Goal: Information Seeking & Learning: Learn about a topic

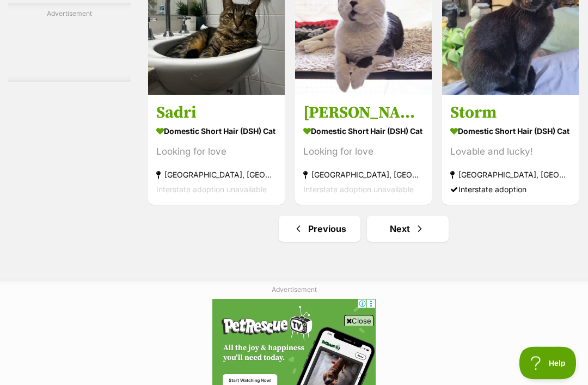
scroll to position [6354, 0]
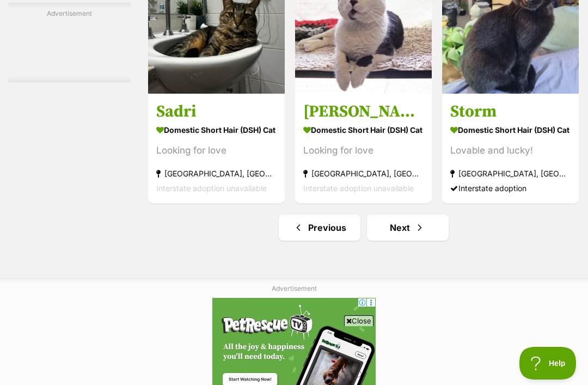
click at [404, 241] on link "Next" at bounding box center [408, 227] width 82 height 26
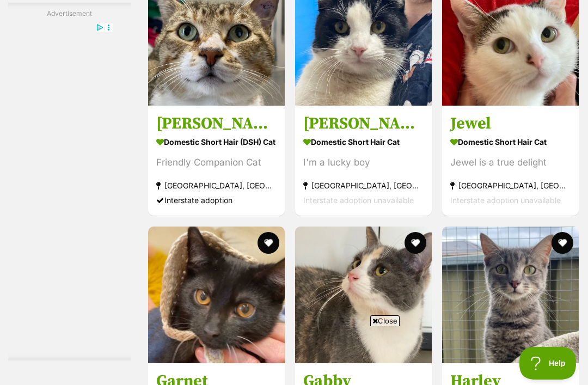
scroll to position [2276, 0]
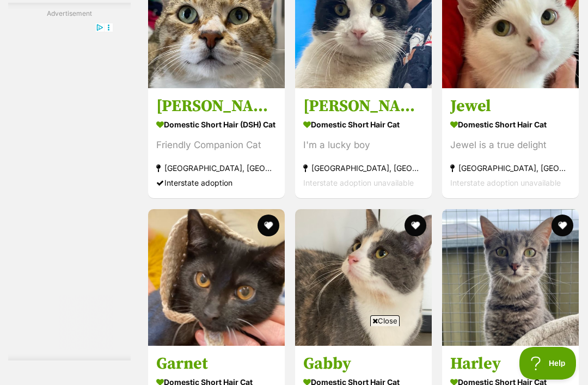
click at [358, 133] on strong "Domestic Short Hair Cat" at bounding box center [363, 125] width 120 height 16
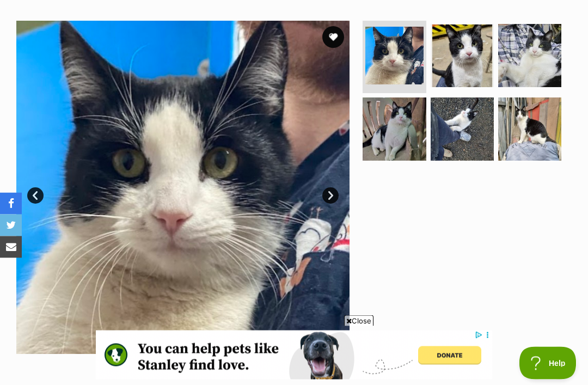
scroll to position [198, 0]
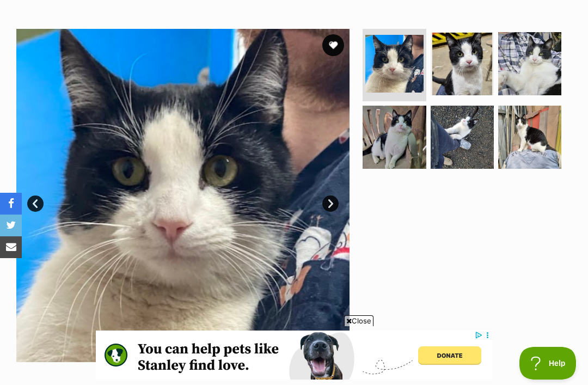
click at [464, 137] on img at bounding box center [462, 137] width 63 height 63
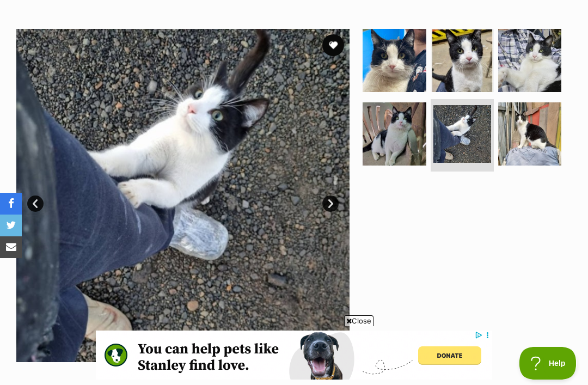
click at [538, 135] on img at bounding box center [529, 133] width 63 height 63
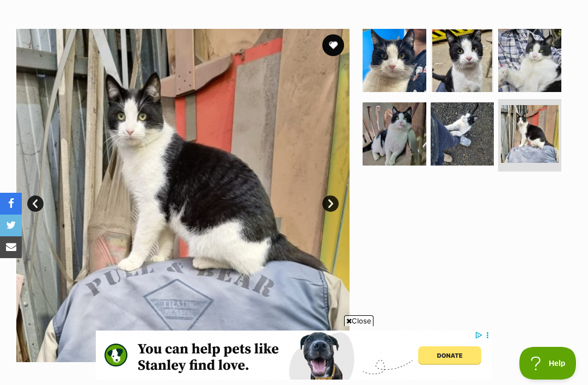
click at [540, 76] on img at bounding box center [529, 60] width 63 height 63
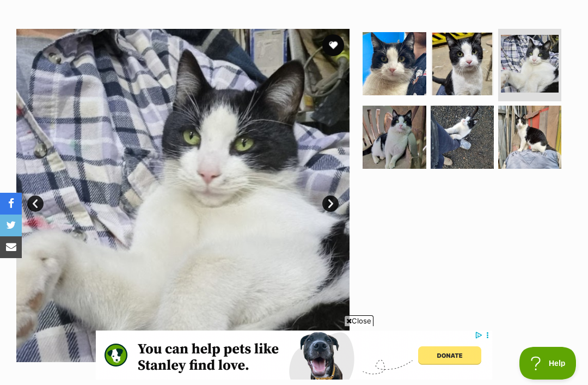
click at [393, 141] on img at bounding box center [393, 137] width 63 height 63
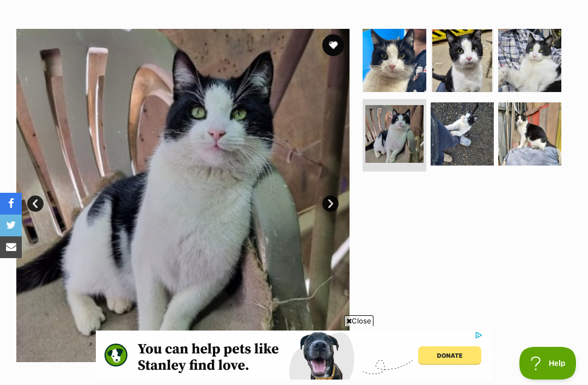
scroll to position [0, 0]
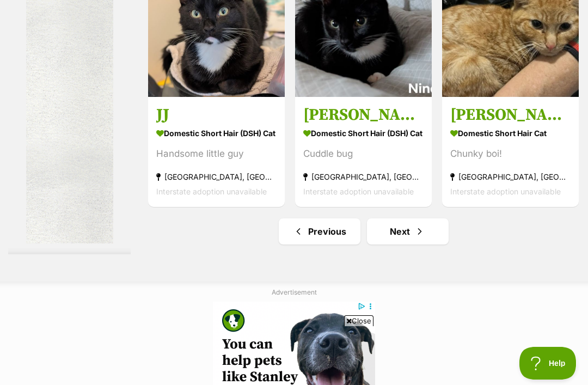
click at [414, 238] on span "Next page" at bounding box center [419, 231] width 11 height 13
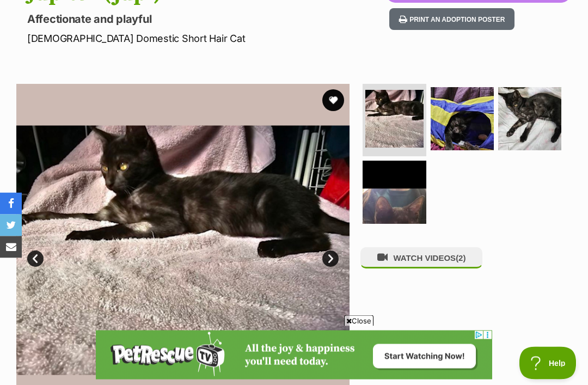
scroll to position [143, 0]
click at [529, 125] on img at bounding box center [529, 118] width 63 height 63
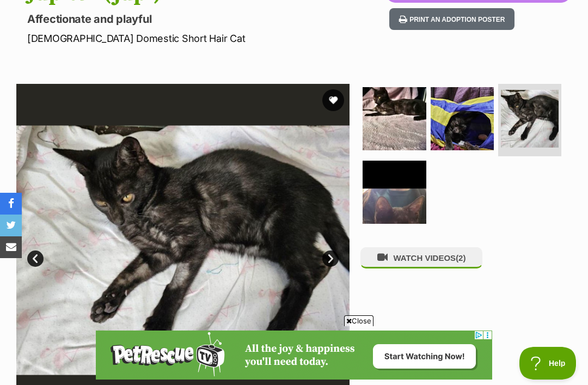
click at [470, 126] on img at bounding box center [462, 118] width 63 height 63
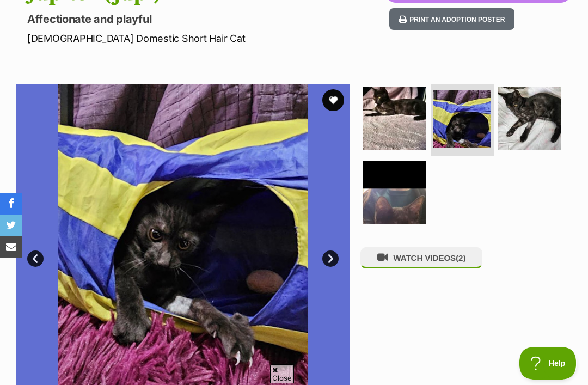
click at [410, 206] on img at bounding box center [393, 192] width 63 height 63
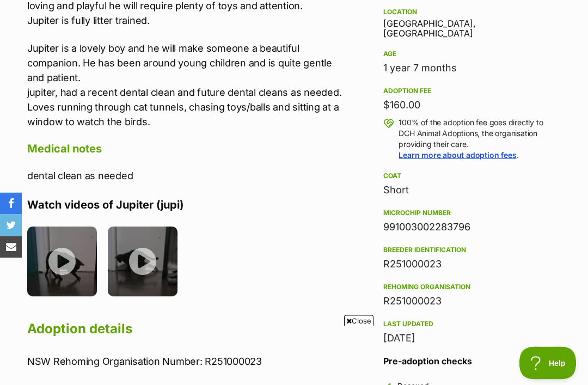
scroll to position [704, 0]
click at [134, 253] on img at bounding box center [143, 261] width 70 height 70
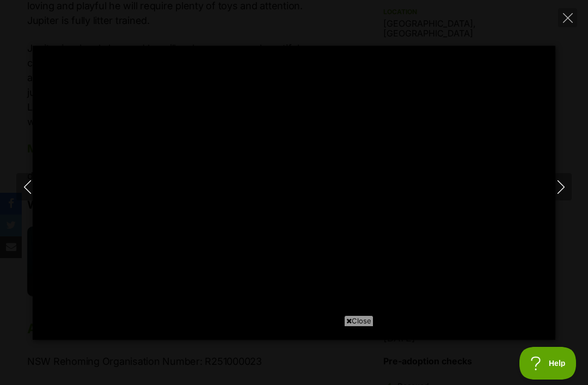
click at [352, 326] on span "Close" at bounding box center [358, 320] width 29 height 11
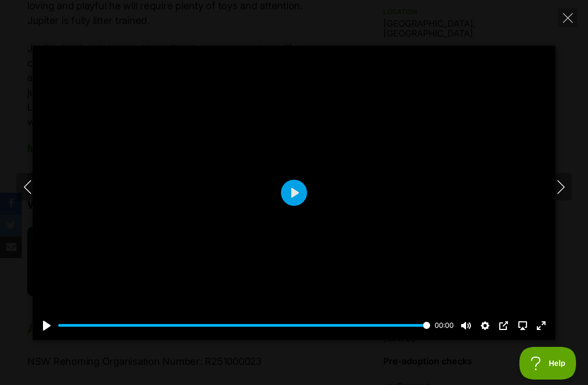
type input "100"
click at [572, 23] on button "Close" at bounding box center [567, 17] width 19 height 19
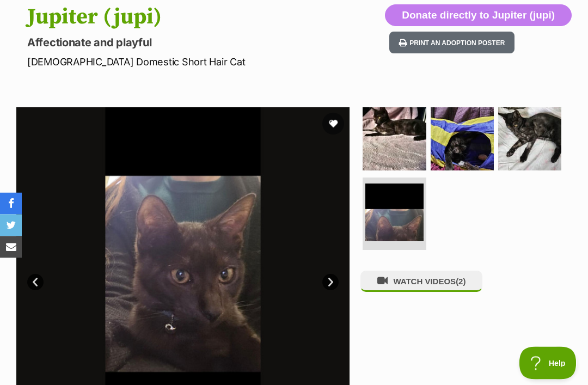
scroll to position [0, 0]
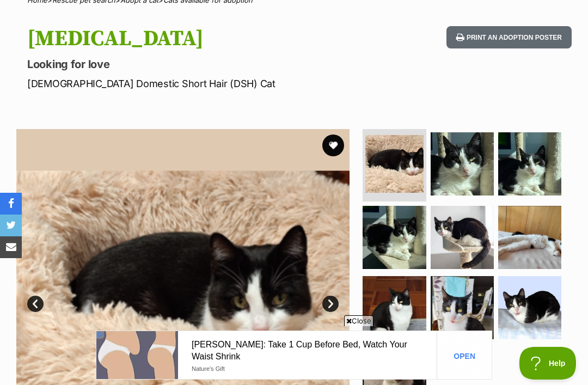
click at [530, 235] on img at bounding box center [529, 237] width 63 height 63
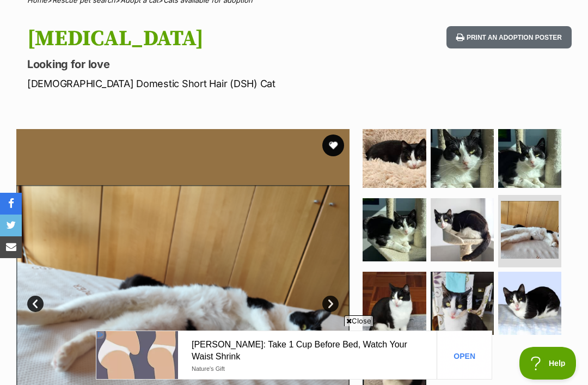
scroll to position [2, 0]
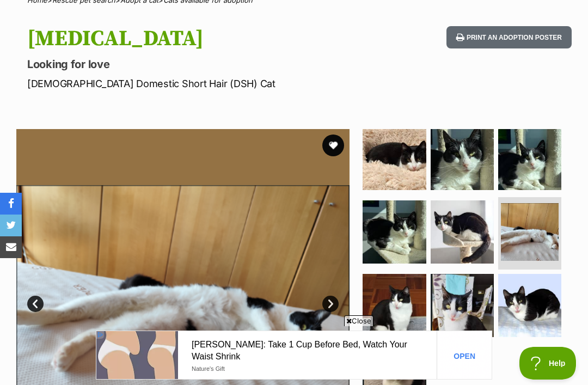
click at [325, 148] on button "favourite" at bounding box center [333, 145] width 22 height 22
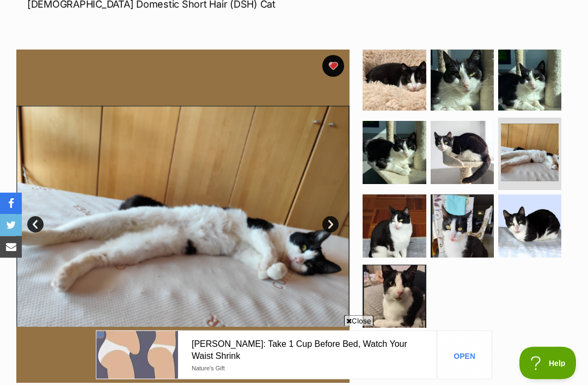
scroll to position [176, 0]
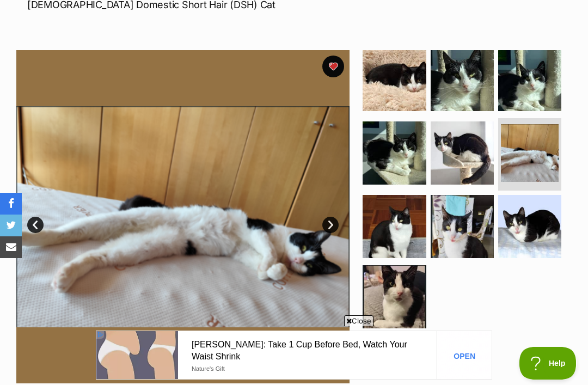
click at [407, 300] on img at bounding box center [393, 296] width 63 height 63
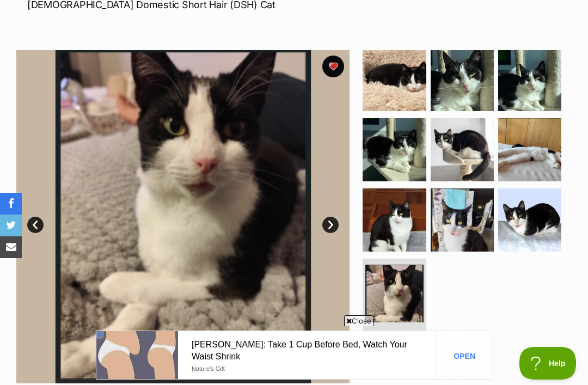
click at [410, 233] on img at bounding box center [393, 219] width 63 height 63
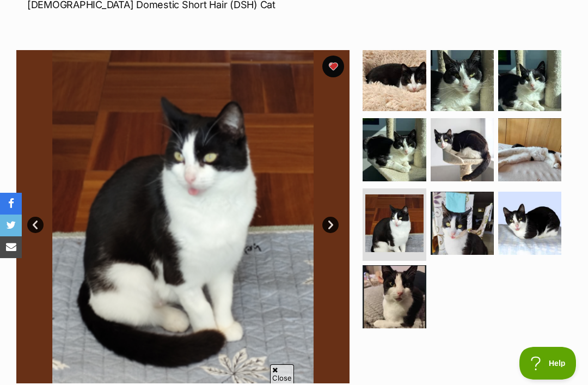
click at [466, 225] on img at bounding box center [462, 223] width 63 height 63
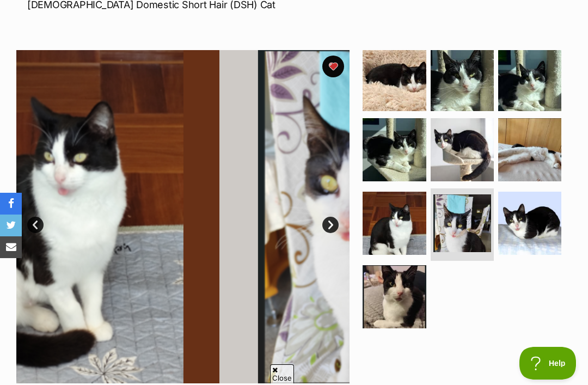
scroll to position [0, 0]
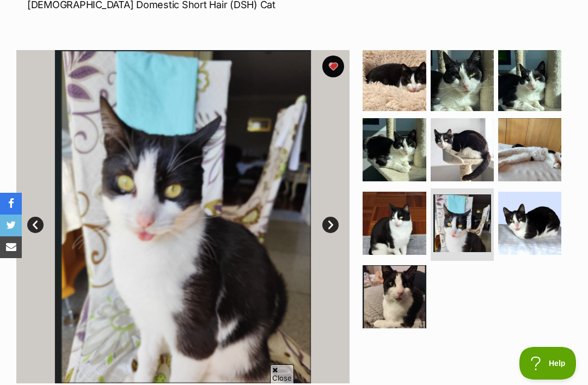
click at [537, 236] on img at bounding box center [529, 223] width 63 height 63
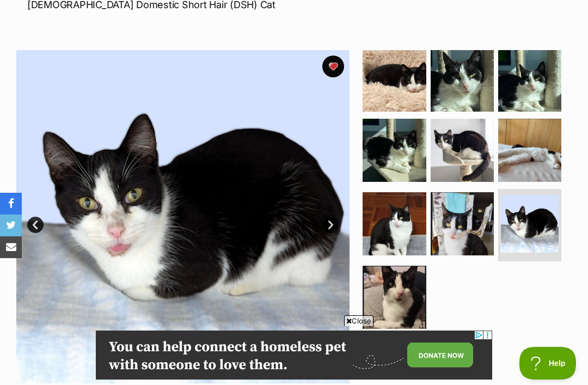
click at [400, 91] on img at bounding box center [393, 79] width 63 height 63
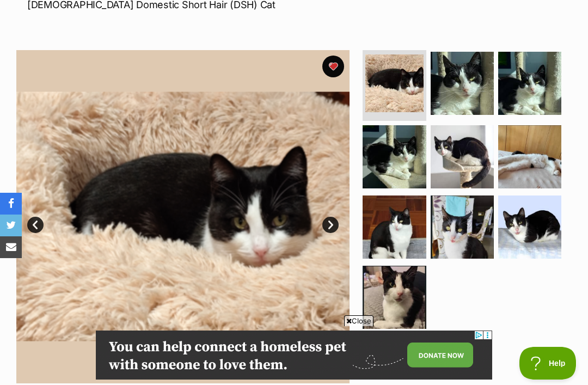
click at [466, 92] on img at bounding box center [462, 83] width 63 height 63
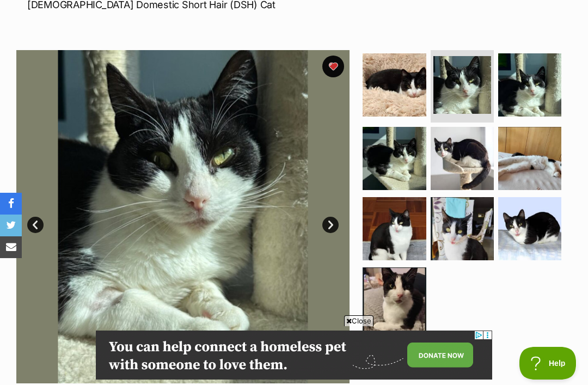
click at [526, 87] on img at bounding box center [529, 84] width 63 height 63
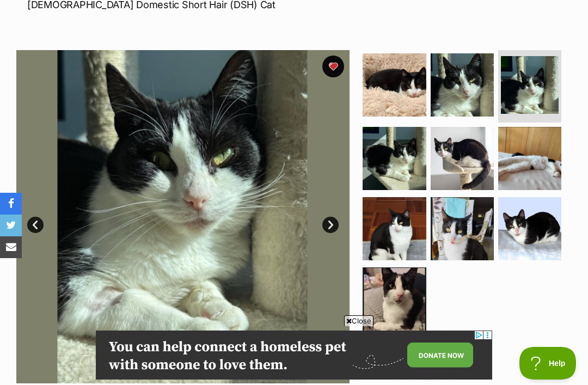
click at [540, 79] on img at bounding box center [530, 85] width 58 height 58
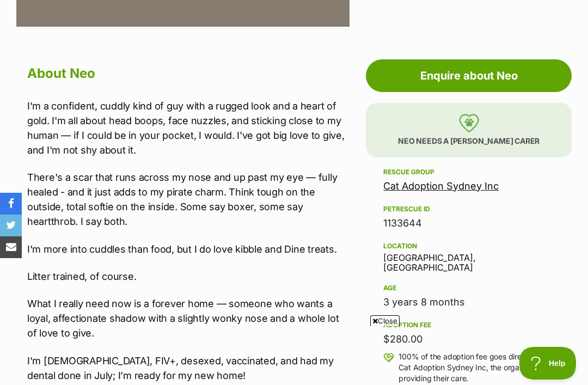
scroll to position [531, 0]
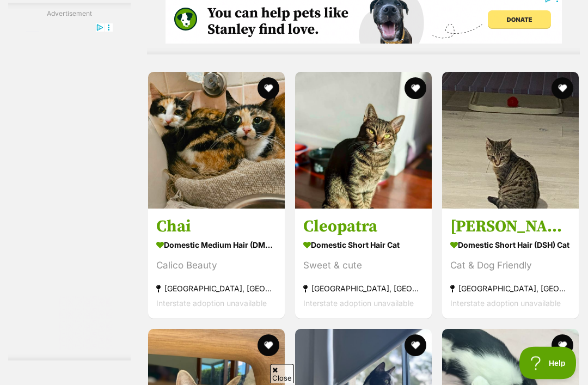
scroll to position [4633, 0]
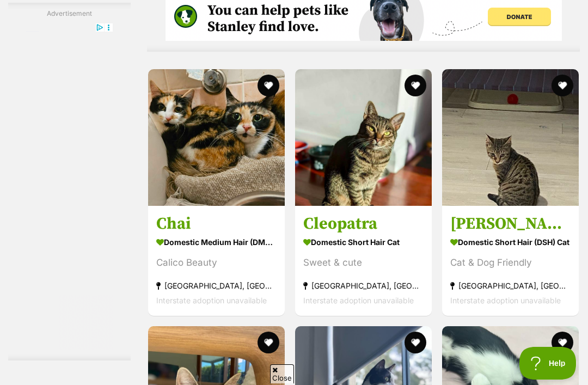
click at [383, 202] on img at bounding box center [363, 137] width 137 height 137
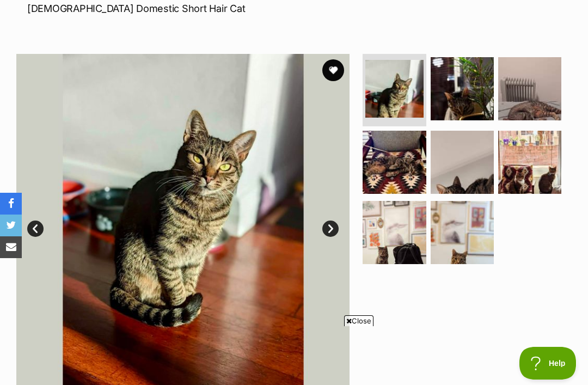
click at [462, 94] on img at bounding box center [462, 88] width 63 height 63
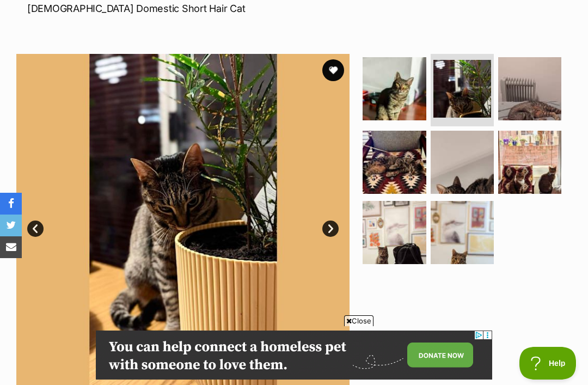
click at [539, 97] on img at bounding box center [529, 88] width 63 height 63
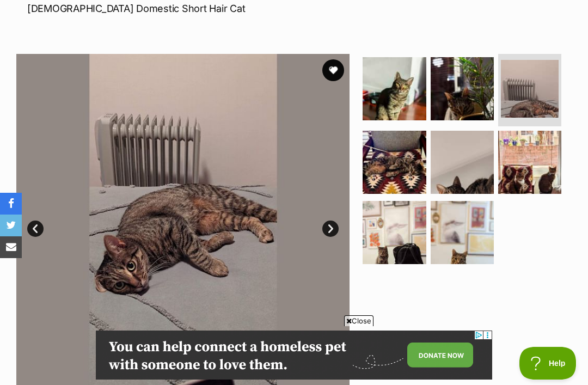
click at [397, 175] on img at bounding box center [393, 162] width 63 height 63
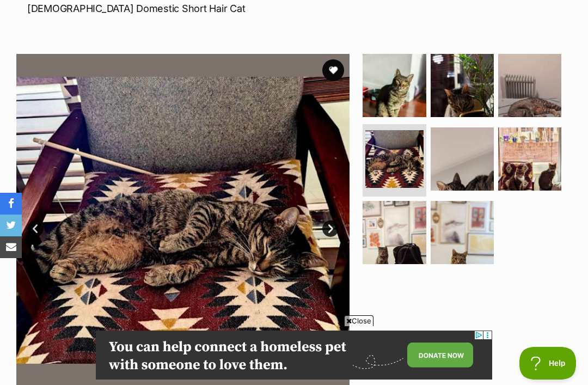
click at [453, 167] on img at bounding box center [462, 158] width 63 height 63
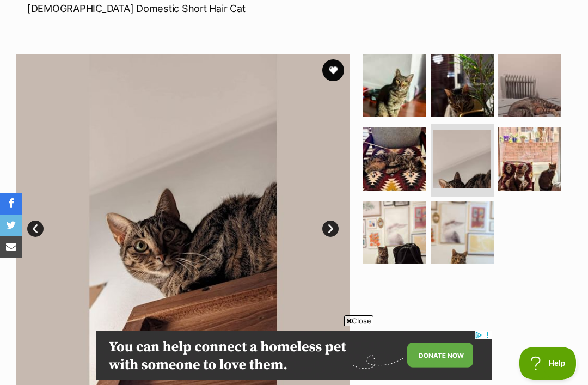
click at [516, 158] on img at bounding box center [529, 158] width 63 height 63
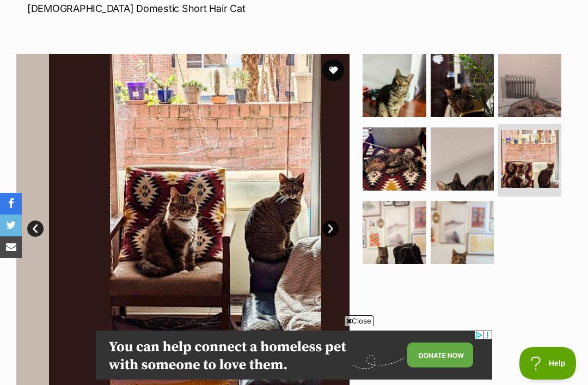
click at [557, 203] on ul at bounding box center [465, 162] width 211 height 217
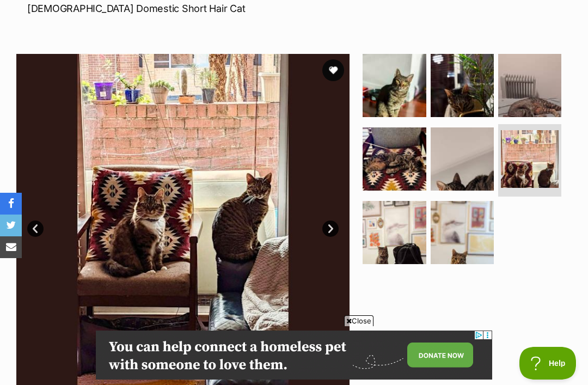
click at [471, 247] on img at bounding box center [462, 232] width 63 height 63
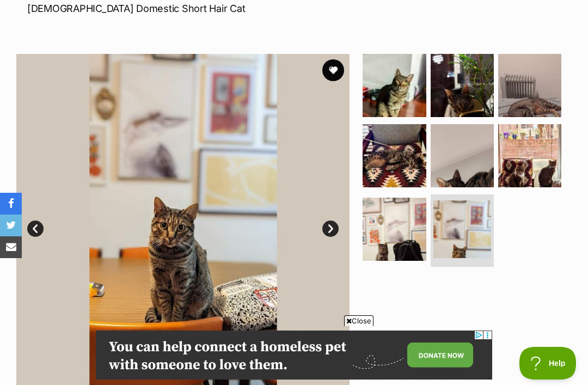
click at [391, 251] on img at bounding box center [393, 229] width 63 height 63
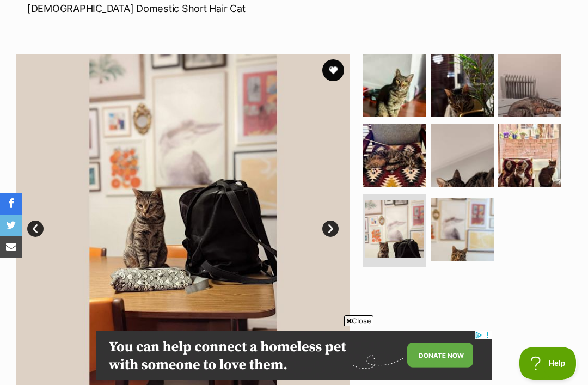
click at [528, 159] on img at bounding box center [529, 155] width 63 height 63
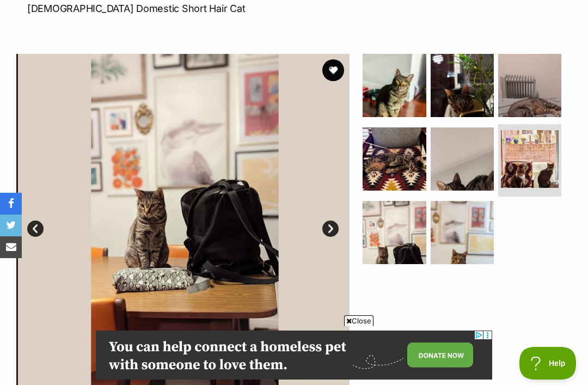
click at [469, 167] on img at bounding box center [462, 158] width 63 height 63
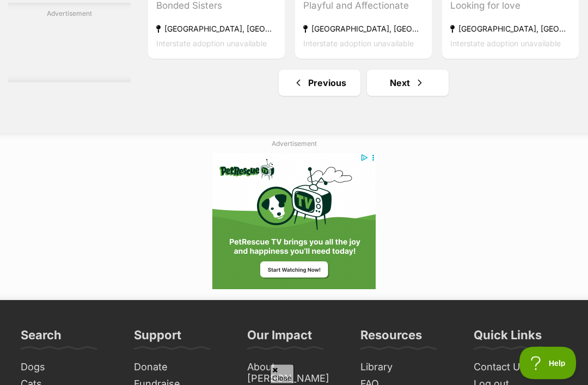
scroll to position [6383, 0]
click at [415, 89] on span "Next page" at bounding box center [419, 82] width 11 height 13
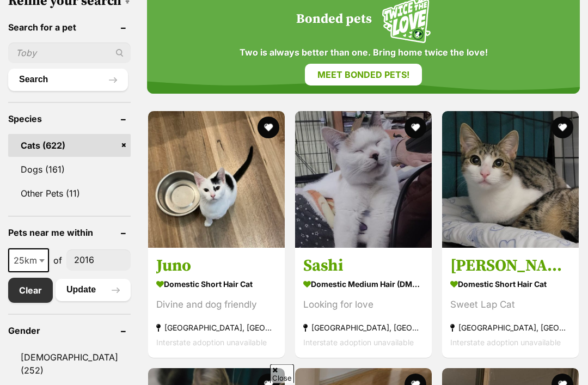
scroll to position [418, 0]
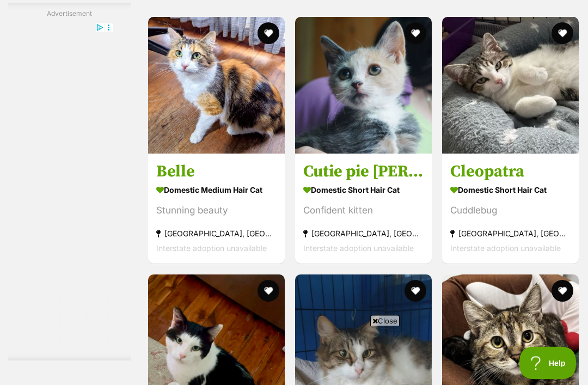
scroll to position [6050, 0]
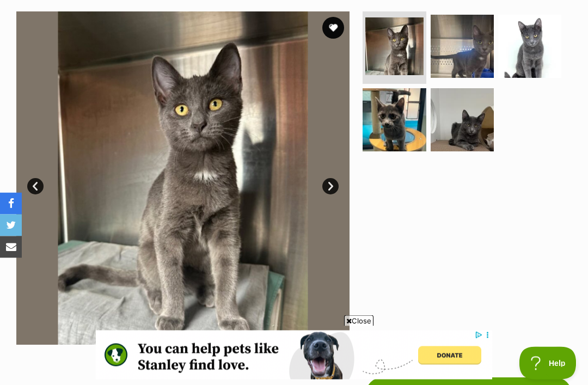
scroll to position [160, 0]
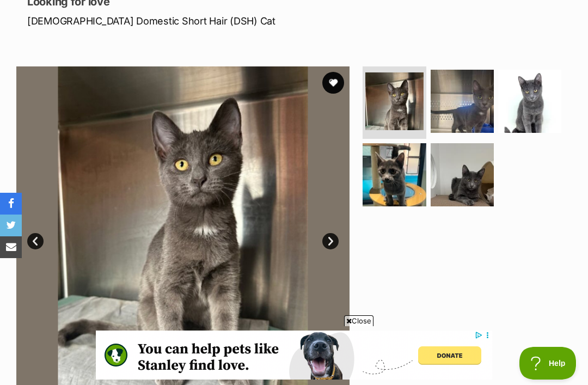
click at [478, 103] on img at bounding box center [462, 101] width 63 height 63
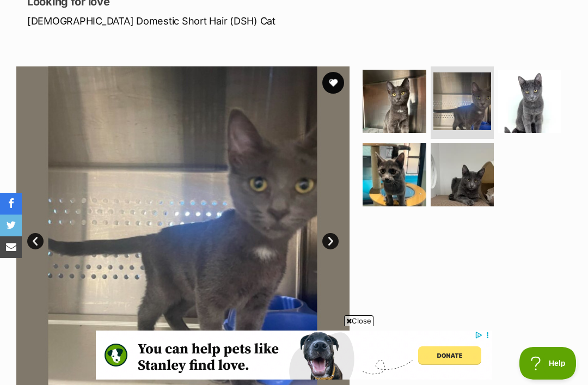
click at [466, 190] on img at bounding box center [462, 174] width 63 height 63
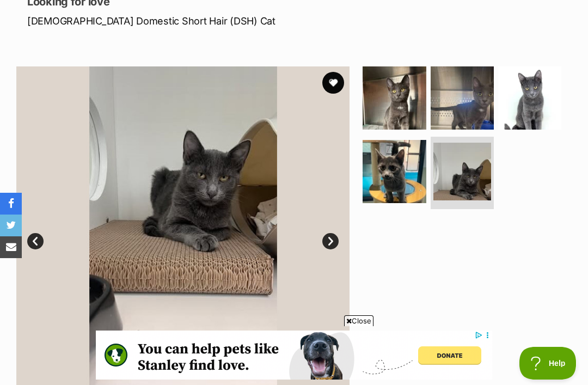
click at [528, 108] on img at bounding box center [529, 97] width 63 height 63
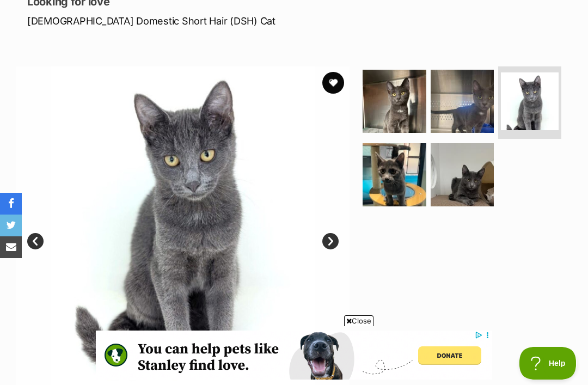
click at [401, 188] on img at bounding box center [393, 174] width 63 height 63
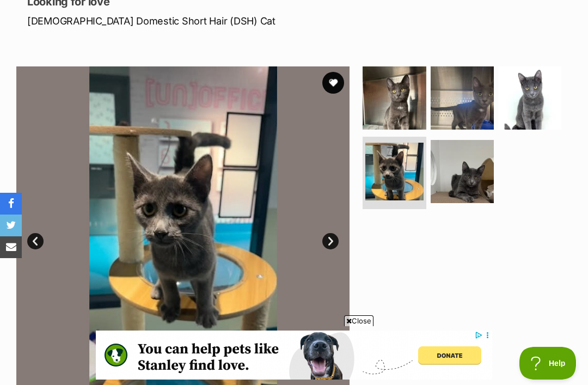
click at [470, 119] on img at bounding box center [462, 97] width 63 height 63
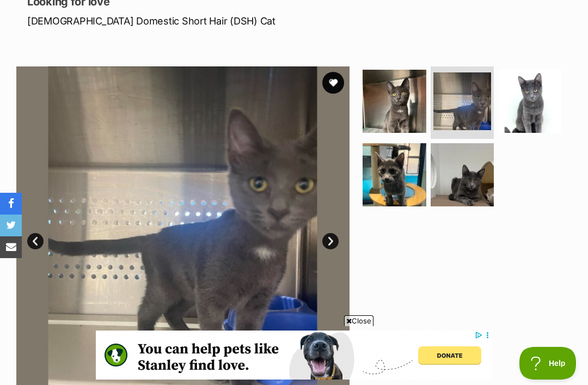
click at [398, 182] on img at bounding box center [393, 174] width 63 height 63
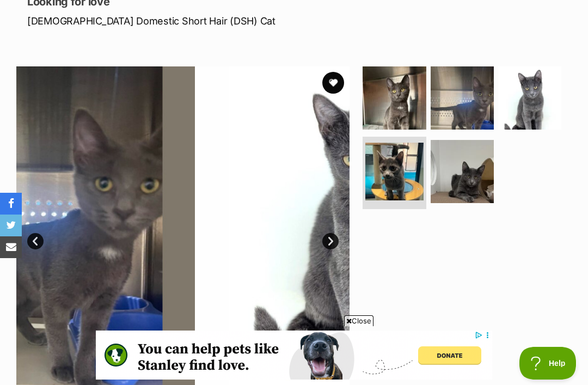
click at [405, 181] on img at bounding box center [394, 172] width 58 height 58
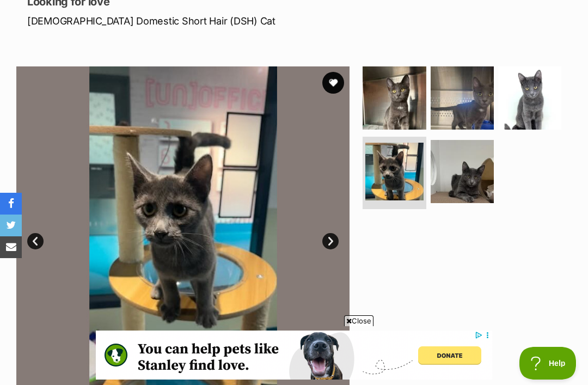
click at [451, 140] on img at bounding box center [462, 171] width 63 height 63
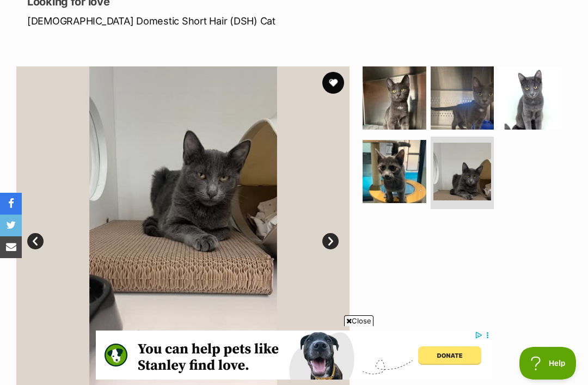
scroll to position [157, 0]
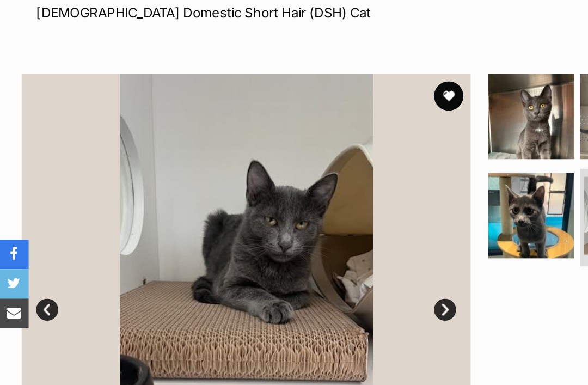
click at [333, 236] on link "Next" at bounding box center [330, 244] width 16 height 16
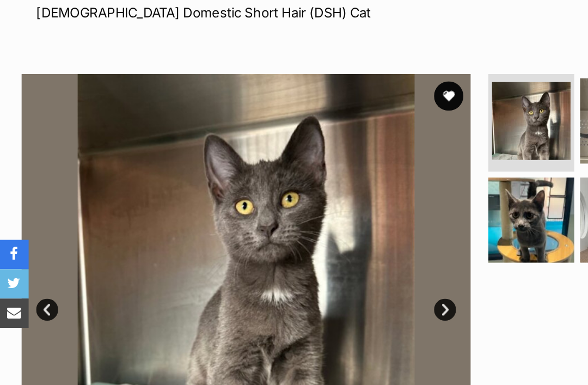
click at [332, 236] on link "Next" at bounding box center [330, 244] width 16 height 16
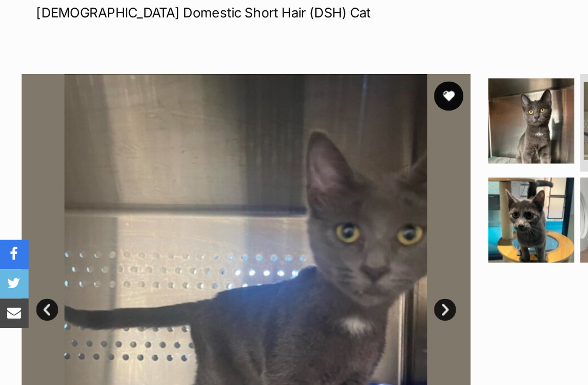
click at [332, 236] on link "Next" at bounding box center [330, 244] width 16 height 16
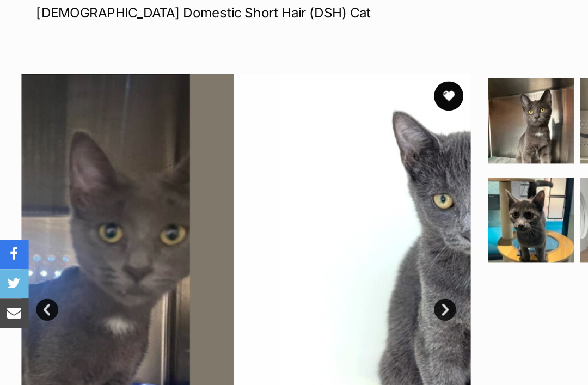
scroll to position [0, 0]
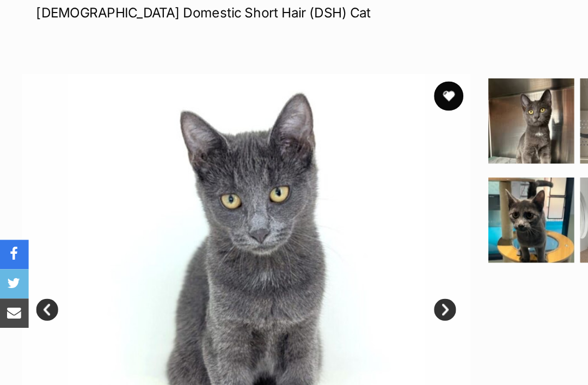
click at [327, 236] on link "Next" at bounding box center [330, 244] width 16 height 16
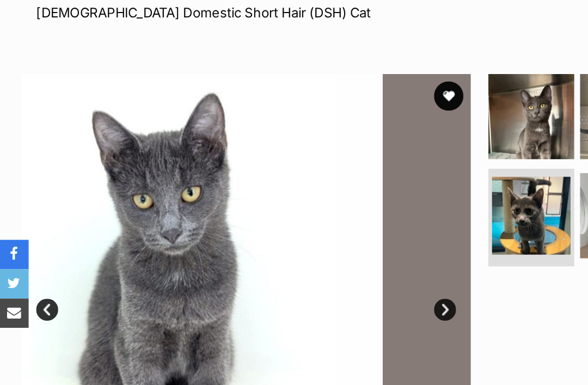
click at [333, 236] on link "Next" at bounding box center [330, 244] width 16 height 16
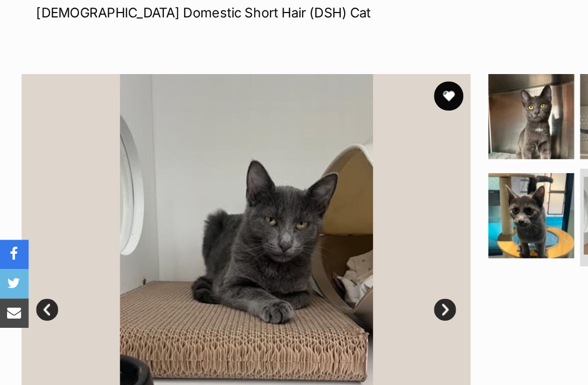
click at [36, 236] on link "Prev" at bounding box center [35, 244] width 16 height 16
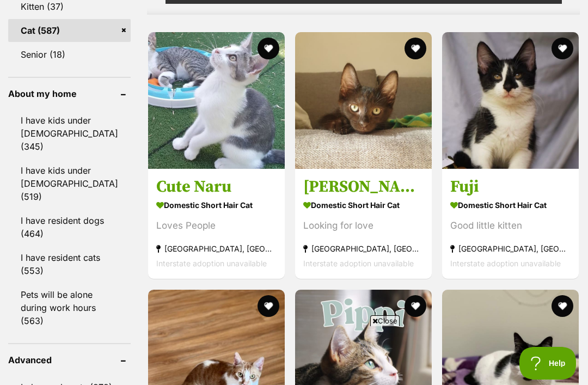
scroll to position [968, 0]
click at [64, 48] on link "Senior (18)" at bounding box center [69, 55] width 122 height 23
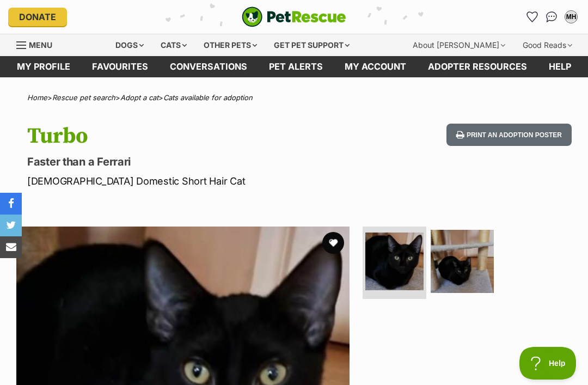
click at [458, 276] on img at bounding box center [462, 261] width 63 height 63
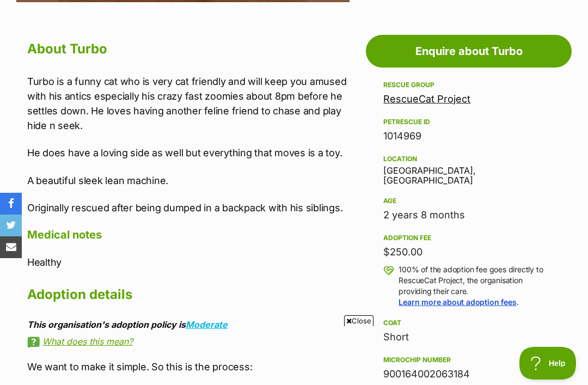
scroll to position [558, 0]
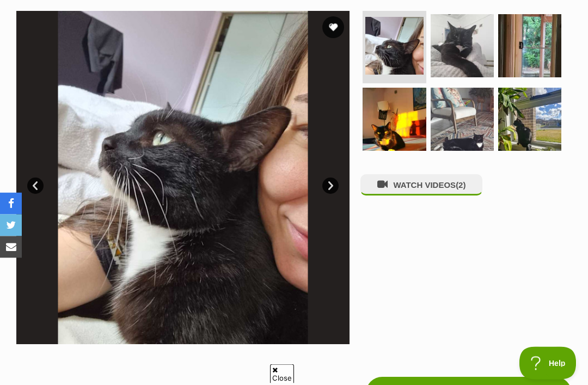
scroll to position [216, 0]
click at [470, 58] on img at bounding box center [462, 45] width 63 height 63
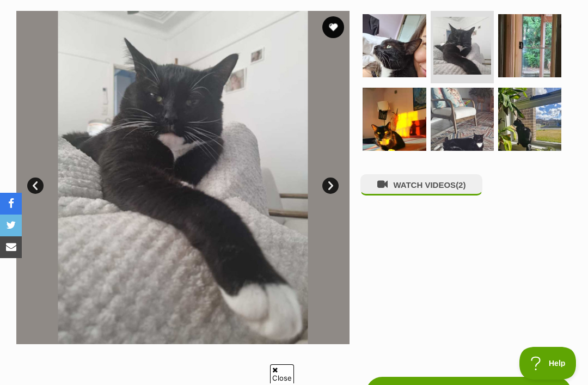
click at [464, 132] on img at bounding box center [462, 119] width 63 height 63
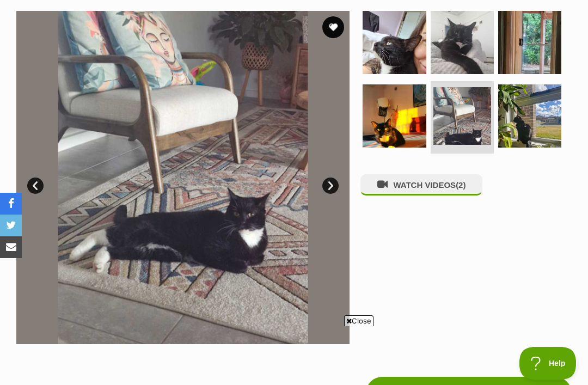
click at [532, 127] on img at bounding box center [529, 115] width 63 height 63
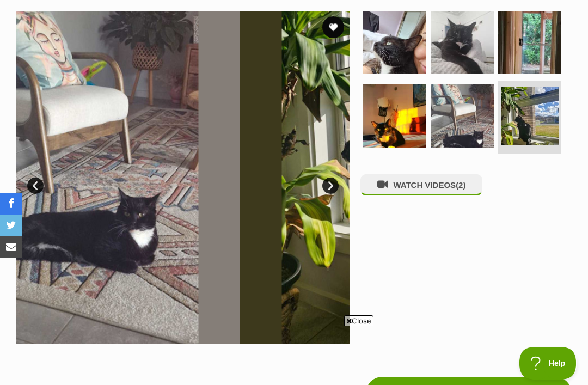
scroll to position [0, 0]
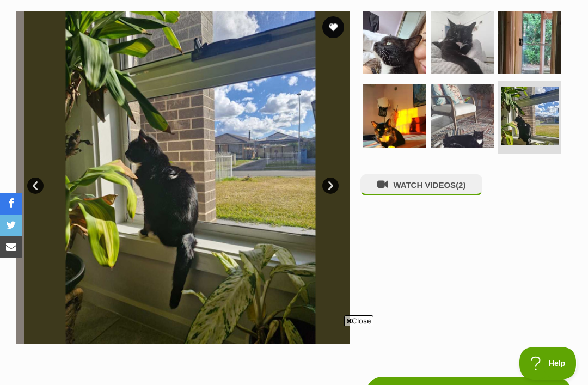
click at [536, 126] on img at bounding box center [530, 116] width 58 height 58
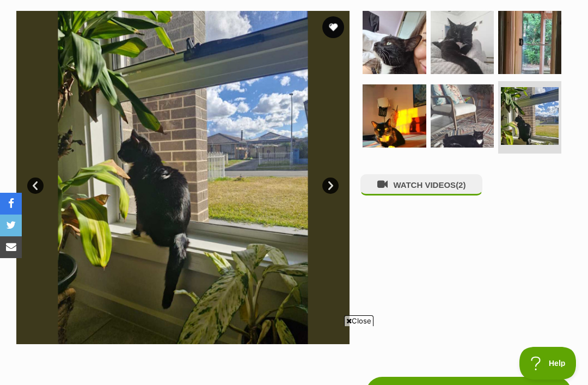
click at [537, 51] on img at bounding box center [529, 42] width 63 height 63
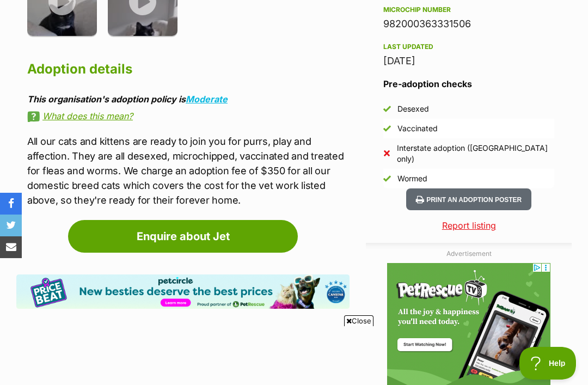
scroll to position [909, 0]
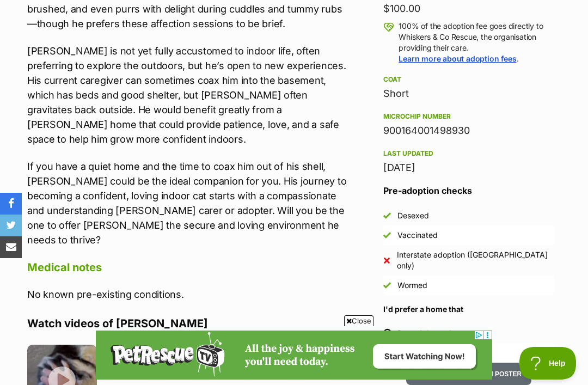
scroll to position [864, 0]
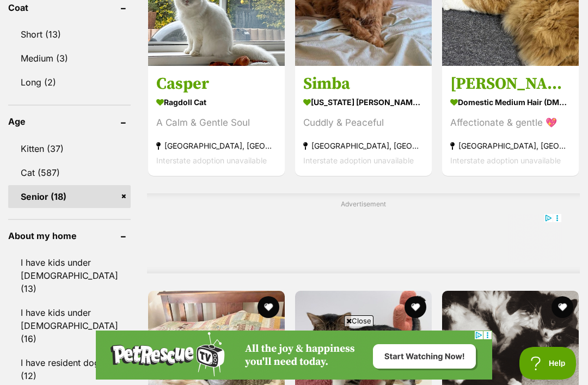
scroll to position [796, 0]
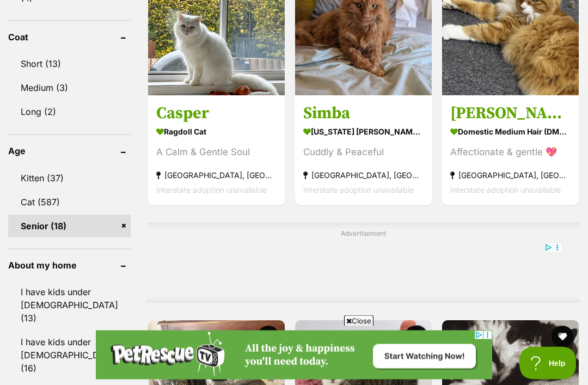
click at [44, 192] on link "Cat (587)" at bounding box center [69, 202] width 122 height 23
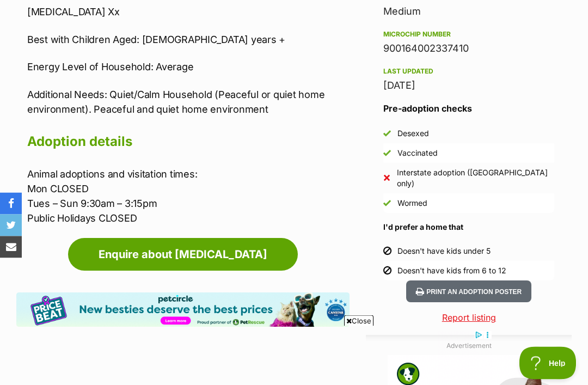
scroll to position [888, 0]
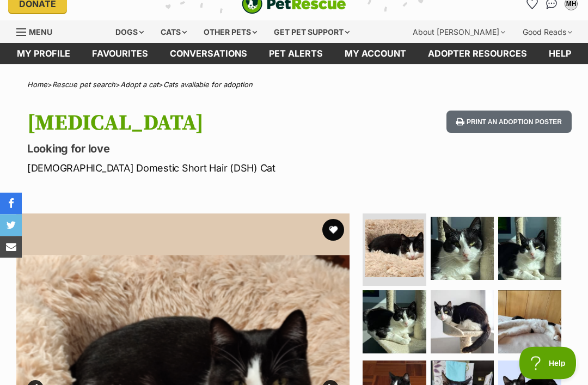
click at [336, 228] on button "favourite" at bounding box center [333, 230] width 22 height 22
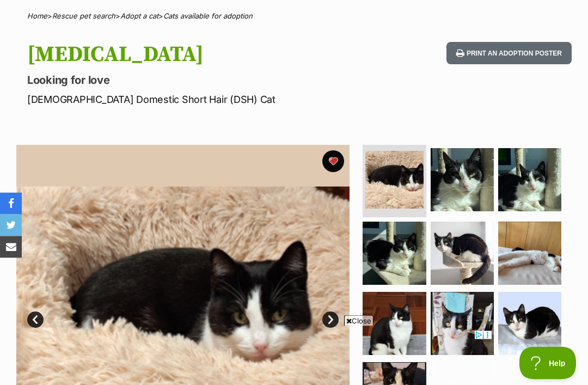
scroll to position [0, 0]
